Goal: Transaction & Acquisition: Purchase product/service

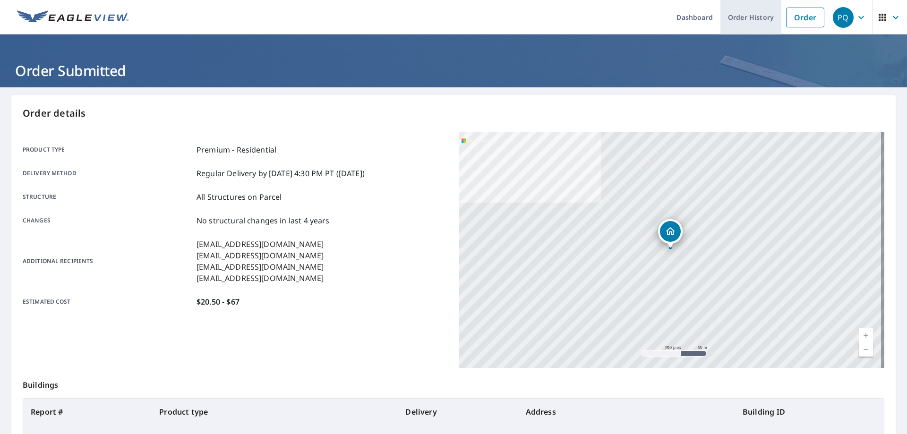
click at [736, 14] on link "Order History" at bounding box center [750, 17] width 61 height 34
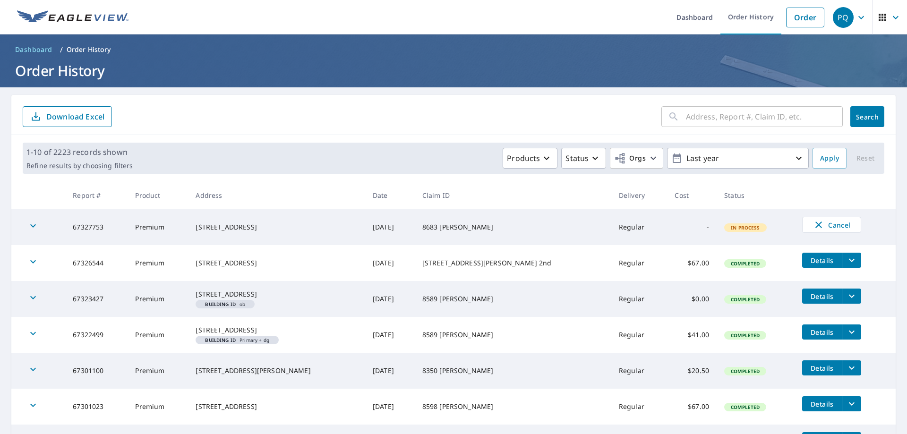
click at [843, 264] on button "filesDropdownBtn-67326544" at bounding box center [851, 260] width 19 height 15
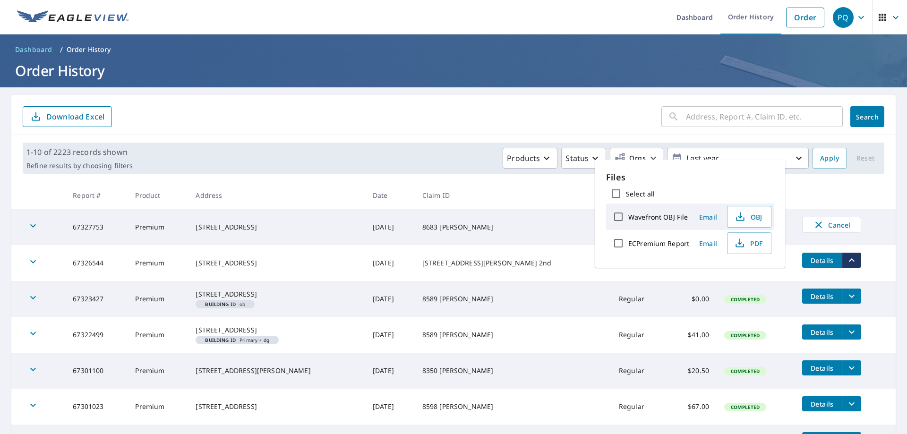
click at [616, 240] on input "ECPremium Report" at bounding box center [619, 243] width 20 height 20
checkbox input "true"
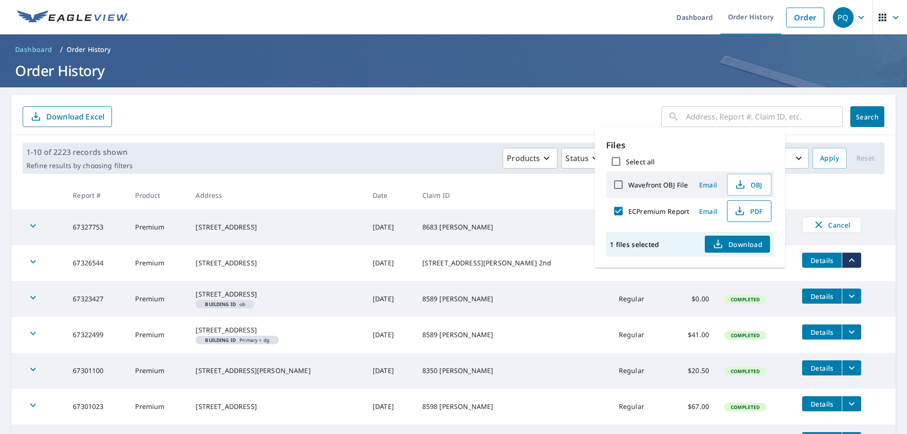
click at [730, 211] on button "PDF" at bounding box center [749, 211] width 44 height 22
click at [793, 17] on link "Order" at bounding box center [805, 18] width 38 height 20
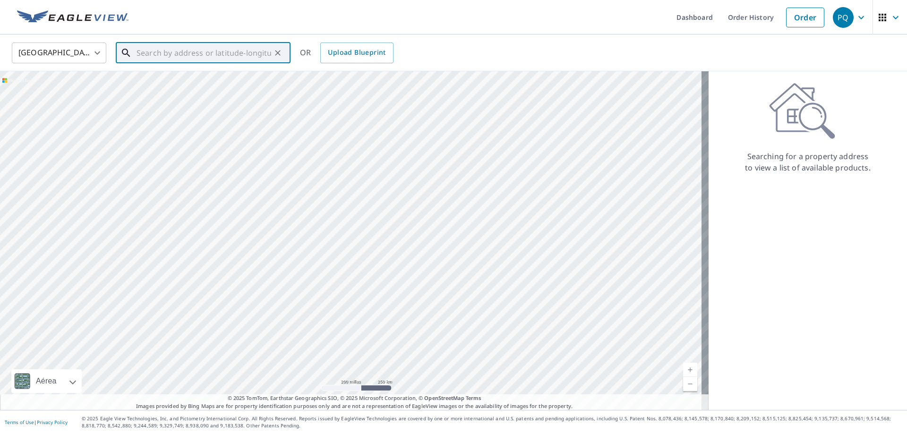
click at [269, 50] on input "text" at bounding box center [204, 53] width 135 height 26
paste input "394 SKYLER"
click at [230, 90] on p "[GEOGRAPHIC_DATA]" at bounding box center [209, 90] width 148 height 9
type input "[STREET_ADDRESS]"
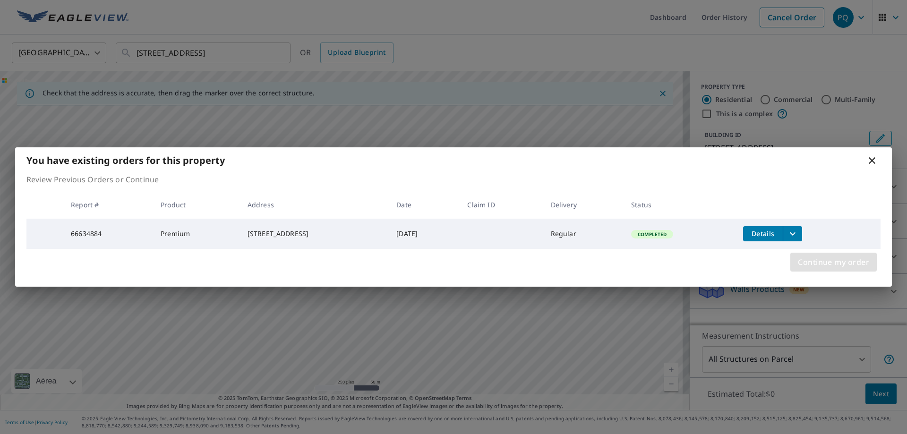
click at [819, 259] on span "Continue my order" at bounding box center [833, 262] width 71 height 13
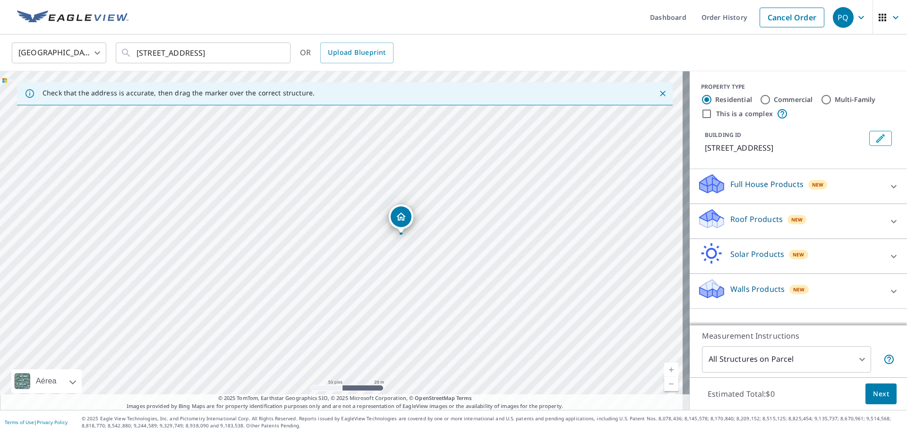
drag, startPoint x: 360, startPoint y: 294, endPoint x: 446, endPoint y: 233, distance: 105.7
click at [446, 233] on div "[STREET_ADDRESS]" at bounding box center [345, 240] width 690 height 339
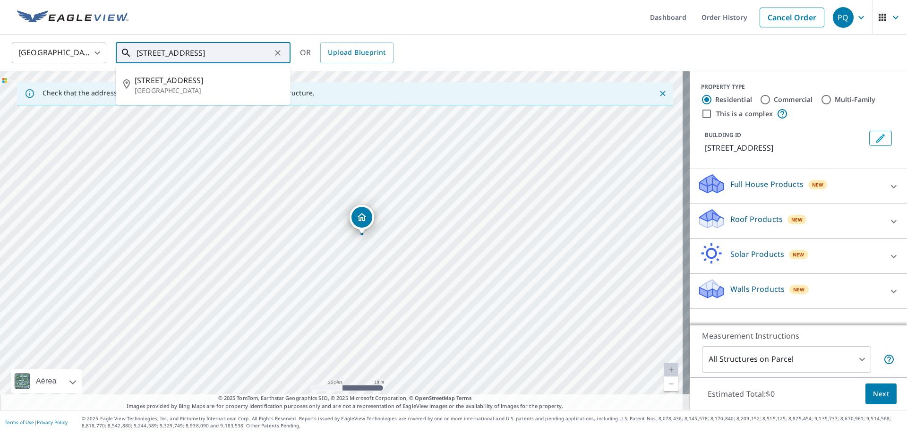
drag, startPoint x: 137, startPoint y: 53, endPoint x: 183, endPoint y: 53, distance: 45.8
click at [183, 53] on input "[STREET_ADDRESS]" at bounding box center [204, 53] width 135 height 26
click at [807, 216] on div "Roof Products New" at bounding box center [789, 221] width 185 height 27
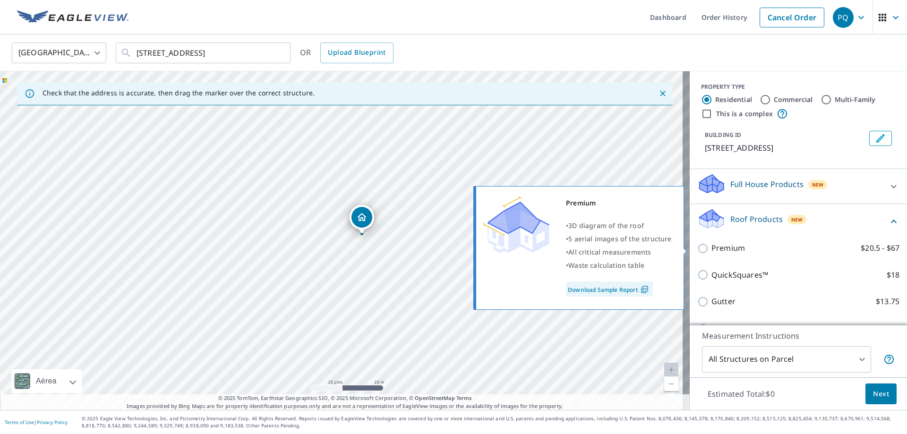
click at [697, 248] on input "Premium $20.5 - $67" at bounding box center [704, 248] width 14 height 11
checkbox input "true"
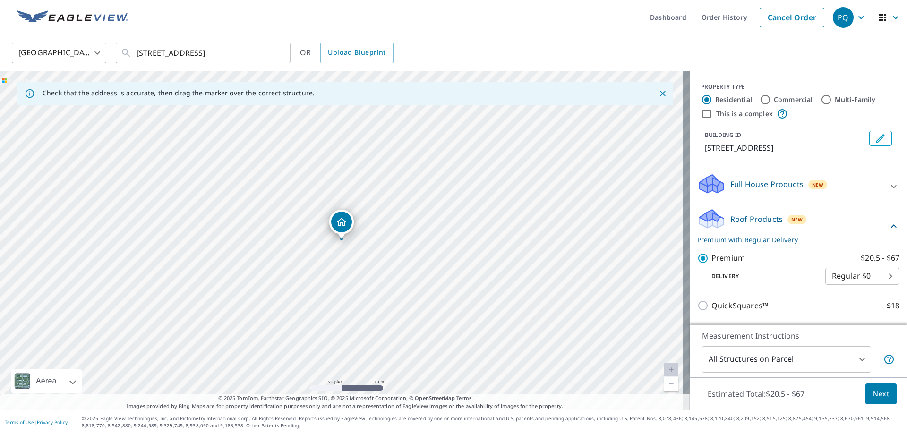
scroll to position [47, 0]
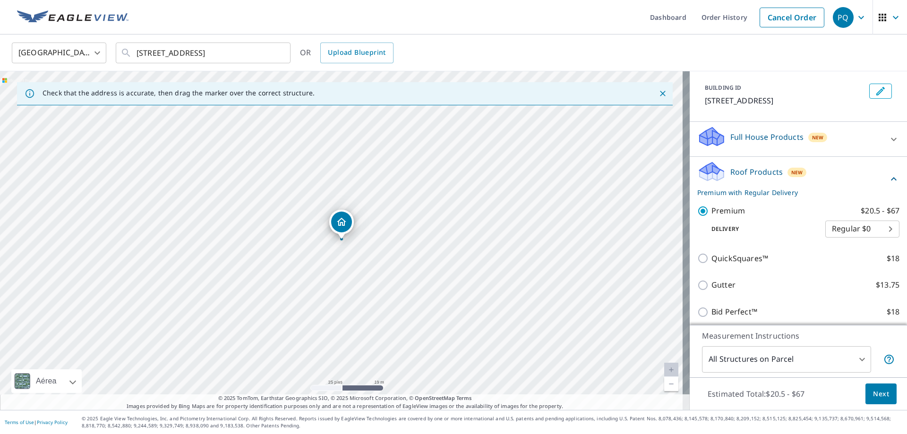
click at [873, 389] on span "Next" at bounding box center [881, 394] width 16 height 12
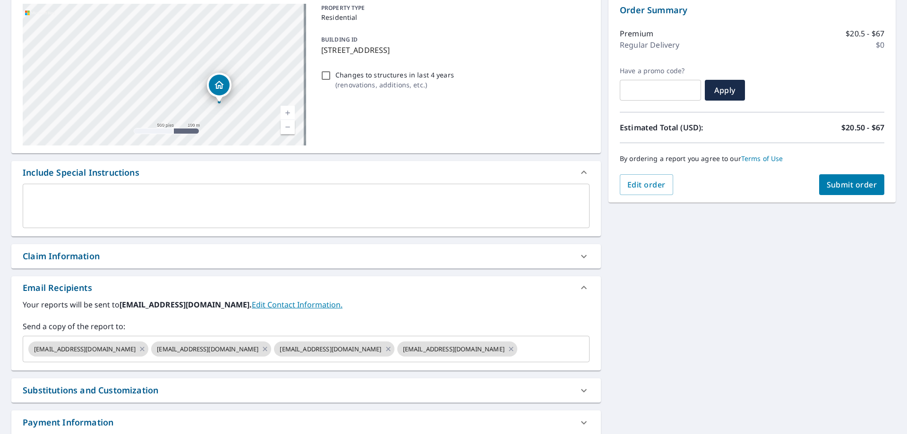
scroll to position [176, 0]
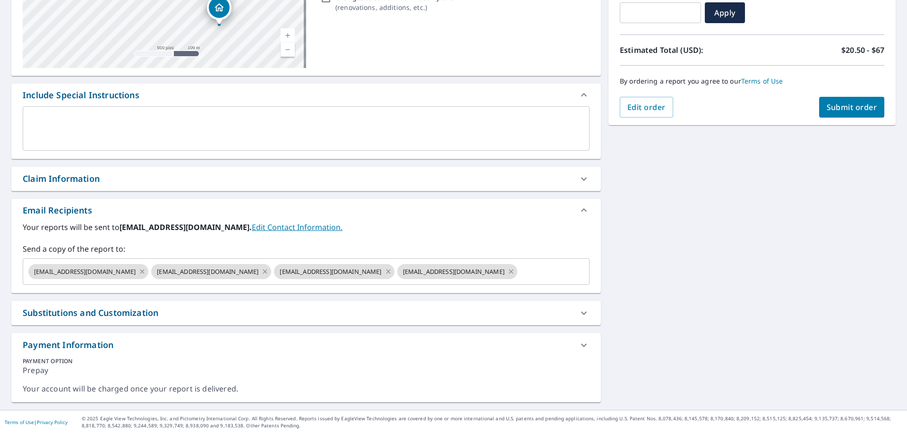
click at [108, 182] on div "Claim Information" at bounding box center [298, 178] width 550 height 13
checkbox input "true"
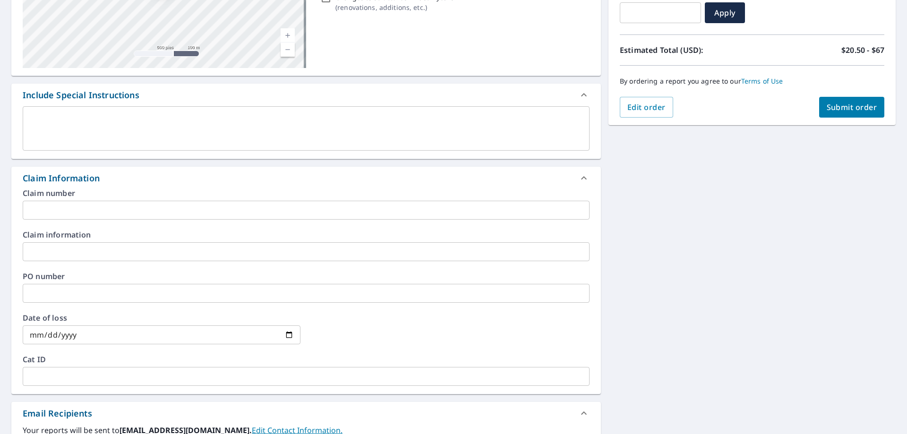
click at [95, 212] on input "text" at bounding box center [306, 210] width 567 height 19
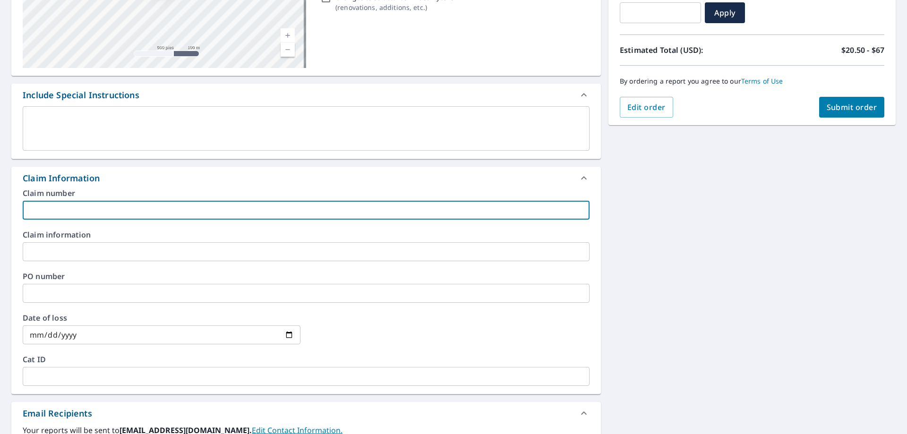
paste input "8258 [PERSON_NAME]"
type input "8258 [PERSON_NAME]"
checkbox input "true"
type input "8258 [PERSON_NAME]"
click at [83, 248] on input "text" at bounding box center [306, 251] width 567 height 19
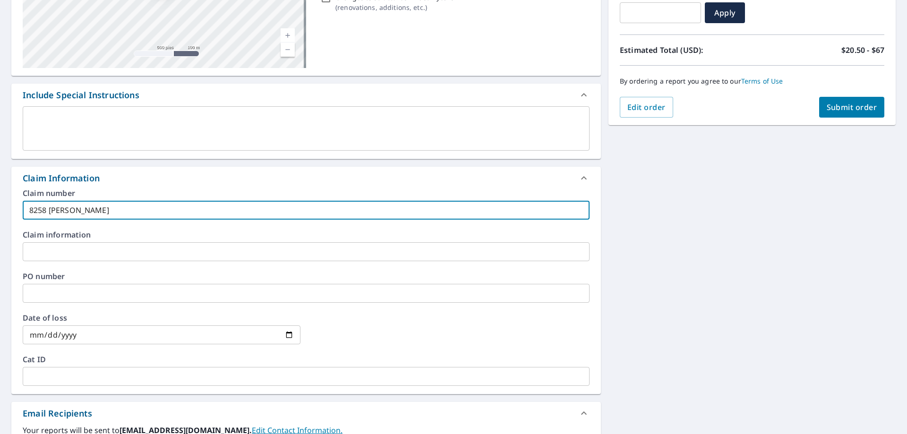
paste input "8258 [PERSON_NAME]"
type input "8258 [PERSON_NAME]"
checkbox input "true"
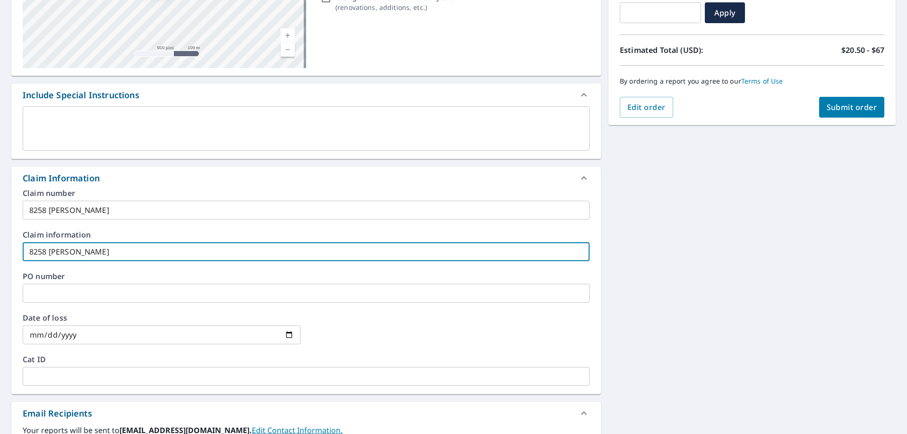
type input "8258 [PERSON_NAME]"
click at [586, 259] on div "Claim number 8258 [PERSON_NAME] ​ Claim information 8258 [PERSON_NAME] ​ PO num…" at bounding box center [306, 291] width 590 height 205
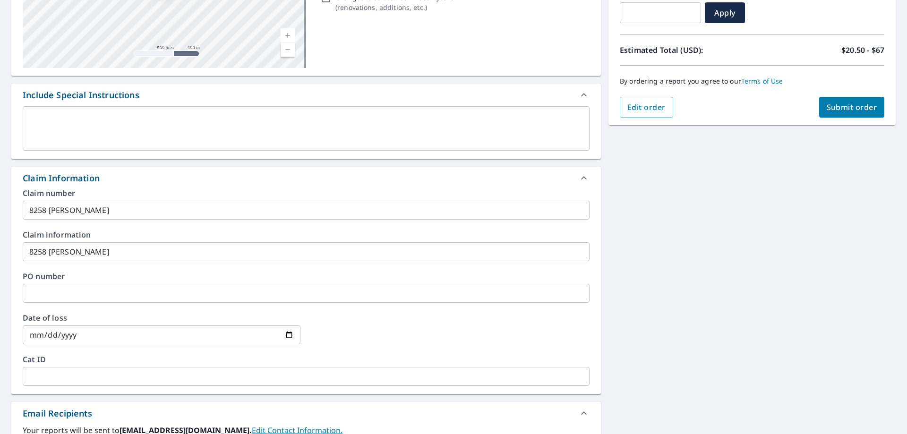
click at [850, 99] on button "Submit order" at bounding box center [852, 107] width 66 height 21
checkbox input "true"
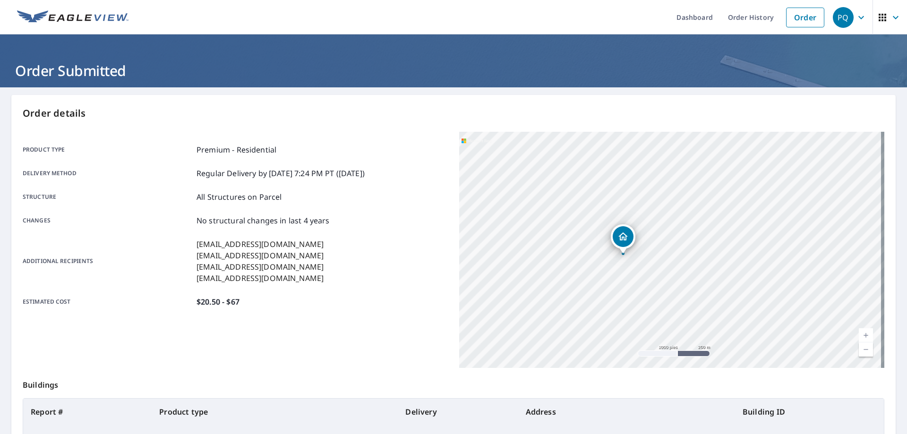
drag, startPoint x: 507, startPoint y: 250, endPoint x: 594, endPoint y: 231, distance: 89.1
click at [594, 231] on div "[STREET_ADDRESS]" at bounding box center [671, 250] width 425 height 236
drag, startPoint x: 619, startPoint y: 268, endPoint x: 679, endPoint y: 253, distance: 61.3
click at [679, 253] on div "[STREET_ADDRESS]" at bounding box center [671, 250] width 425 height 236
drag, startPoint x: 679, startPoint y: 253, endPoint x: 667, endPoint y: 255, distance: 12.4
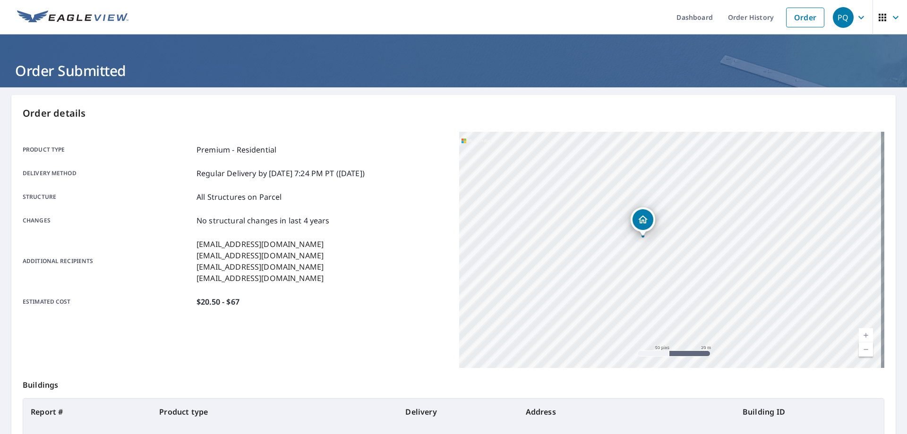
click at [669, 256] on div "[STREET_ADDRESS]" at bounding box center [671, 250] width 425 height 236
drag, startPoint x: 666, startPoint y: 255, endPoint x: 722, endPoint y: 290, distance: 66.9
click at [722, 290] on div "[STREET_ADDRESS]" at bounding box center [671, 250] width 425 height 236
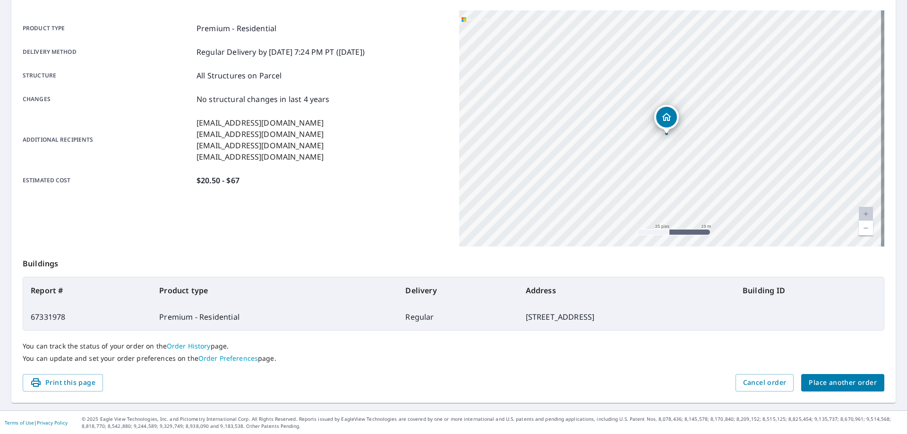
scroll to position [122, 0]
drag, startPoint x: 577, startPoint y: 318, endPoint x: 434, endPoint y: 320, distance: 143.2
click at [518, 320] on td "[STREET_ADDRESS]" at bounding box center [626, 316] width 217 height 26
copy td "[STREET_ADDRESS]"
drag, startPoint x: 705, startPoint y: 349, endPoint x: 716, endPoint y: 354, distance: 12.5
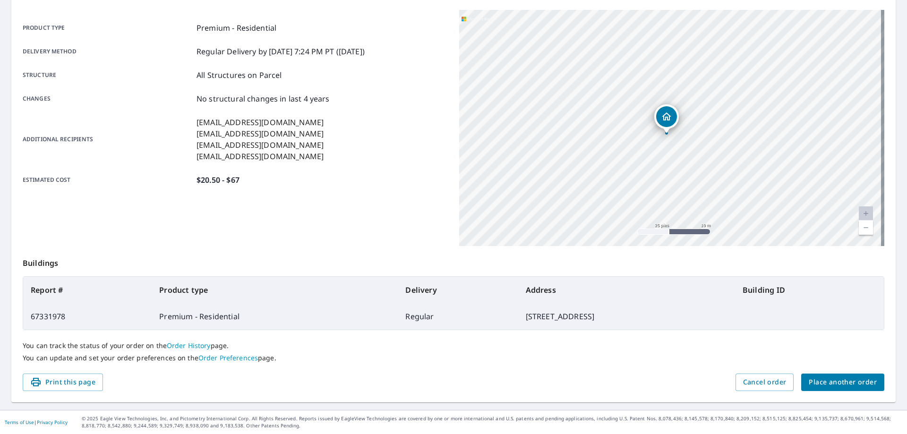
click at [704, 349] on p "You can track the status of your order on the Order History page." at bounding box center [454, 346] width 862 height 9
click at [815, 383] on span "Place another order" at bounding box center [843, 383] width 68 height 12
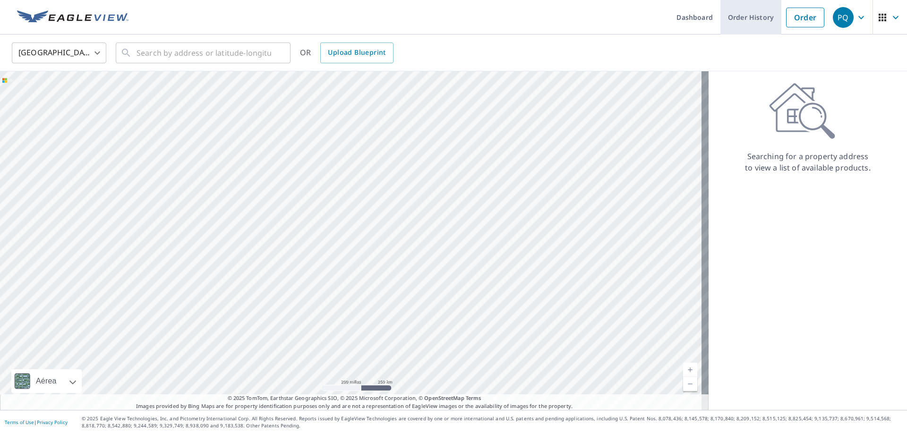
click at [744, 14] on link "Order History" at bounding box center [750, 17] width 61 height 34
